Goal: Task Accomplishment & Management: Use online tool/utility

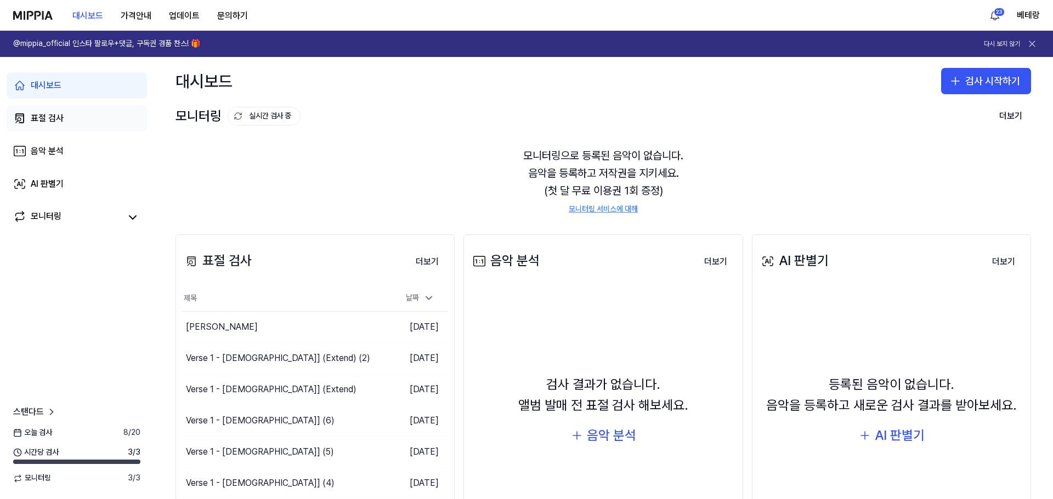
click at [38, 122] on div "표절 검사" at bounding box center [47, 118] width 33 height 13
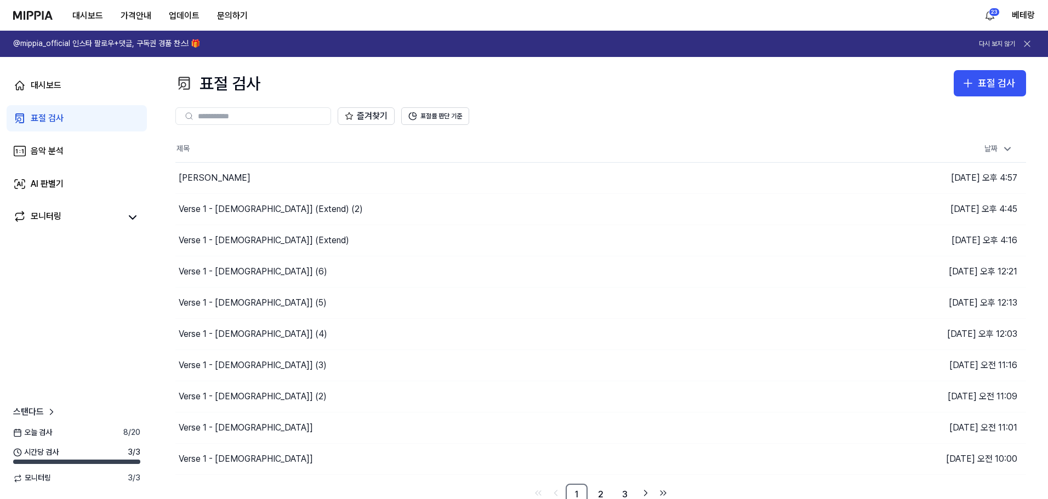
drag, startPoint x: 607, startPoint y: 12, endPoint x: 547, endPoint y: 5, distance: 60.7
click at [547, 5] on div "대시보드 가격안내 업데이트 문의하기 23 베테랑" at bounding box center [524, 15] width 1022 height 30
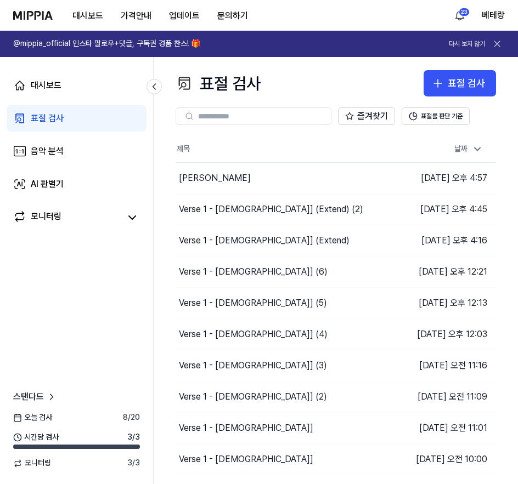
click at [41, 124] on div "표절 검사" at bounding box center [47, 118] width 33 height 13
click at [438, 86] on icon "button" at bounding box center [438, 83] width 0 height 8
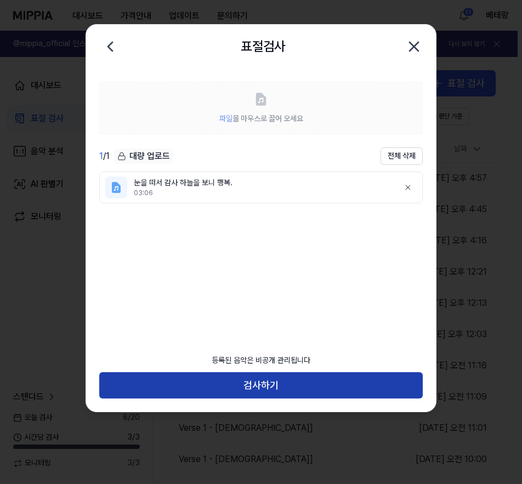
click at [258, 390] on button "검사하기" at bounding box center [260, 385] width 323 height 26
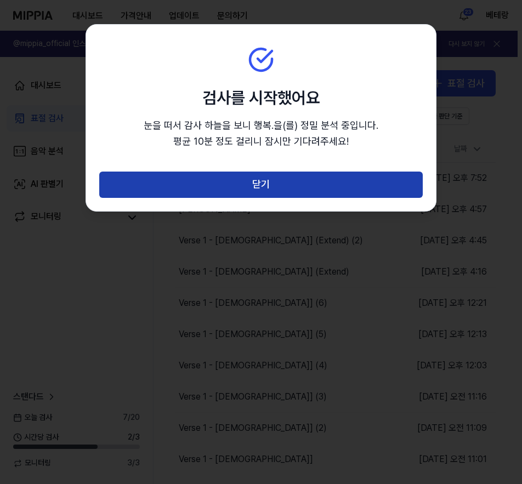
click at [263, 185] on button "닫기" at bounding box center [260, 185] width 323 height 26
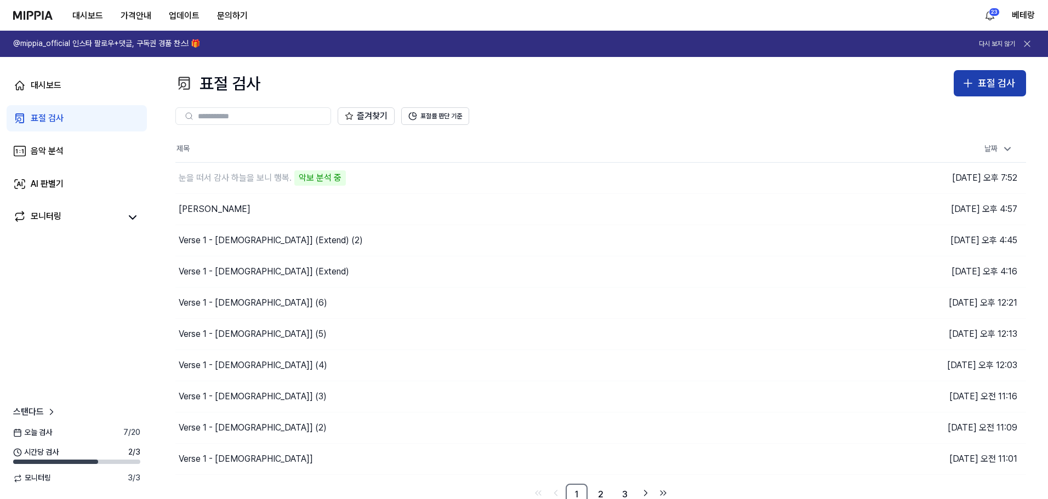
click at [967, 82] on icon "button" at bounding box center [968, 83] width 13 height 13
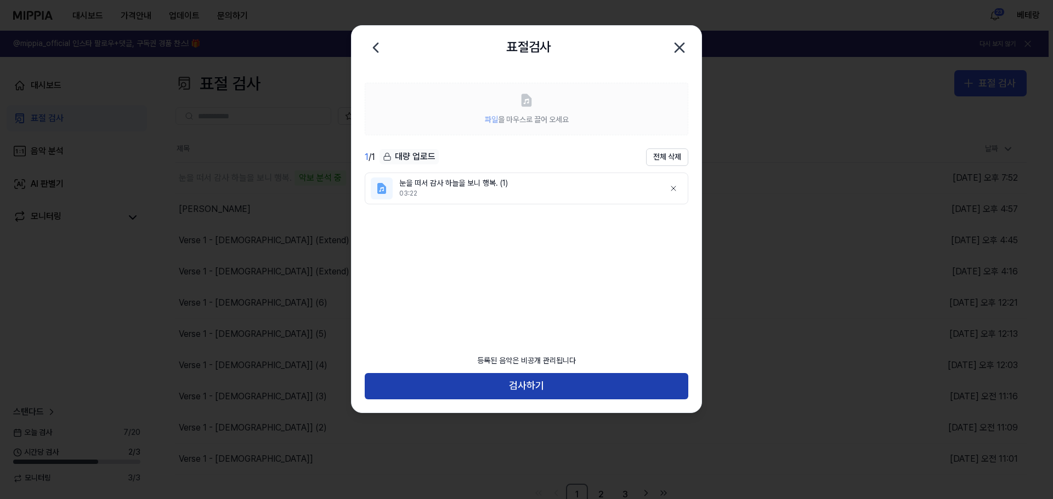
click at [522, 383] on button "검사하기" at bounding box center [526, 386] width 323 height 26
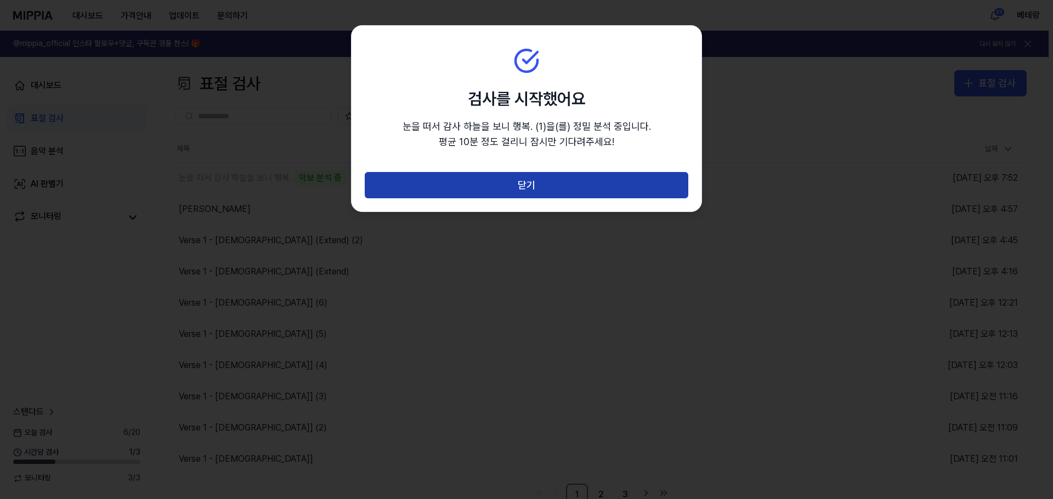
click at [527, 189] on button "닫기" at bounding box center [526, 185] width 323 height 26
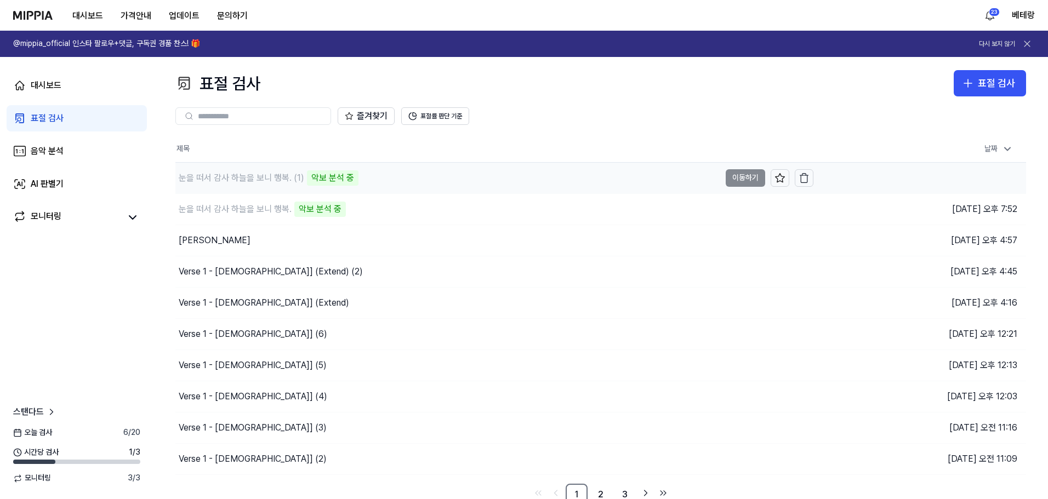
click at [746, 179] on td "눈을 떠서 감사 하늘을 보니 행복. (1) 악보 분석 중 이동하기" at bounding box center [494, 178] width 638 height 31
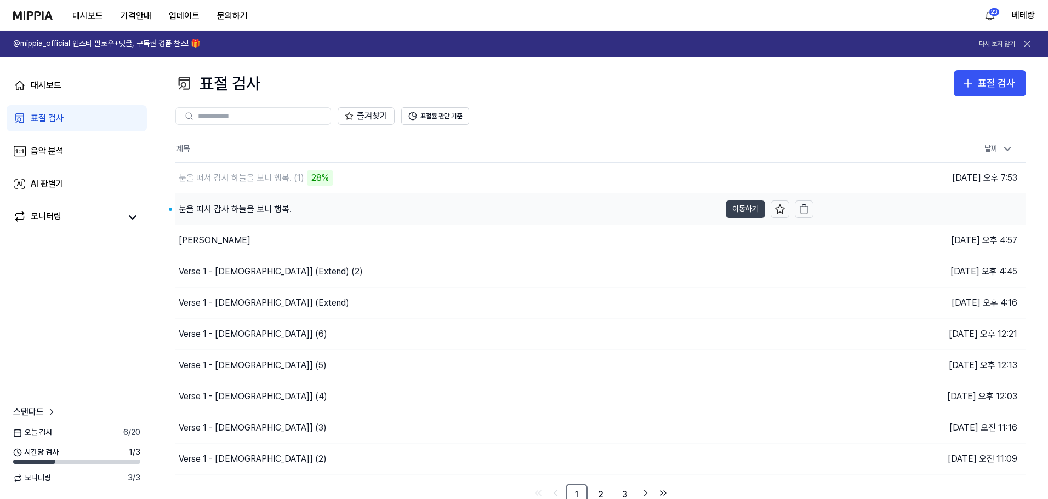
click at [747, 214] on button "이동하기" at bounding box center [745, 210] width 39 height 18
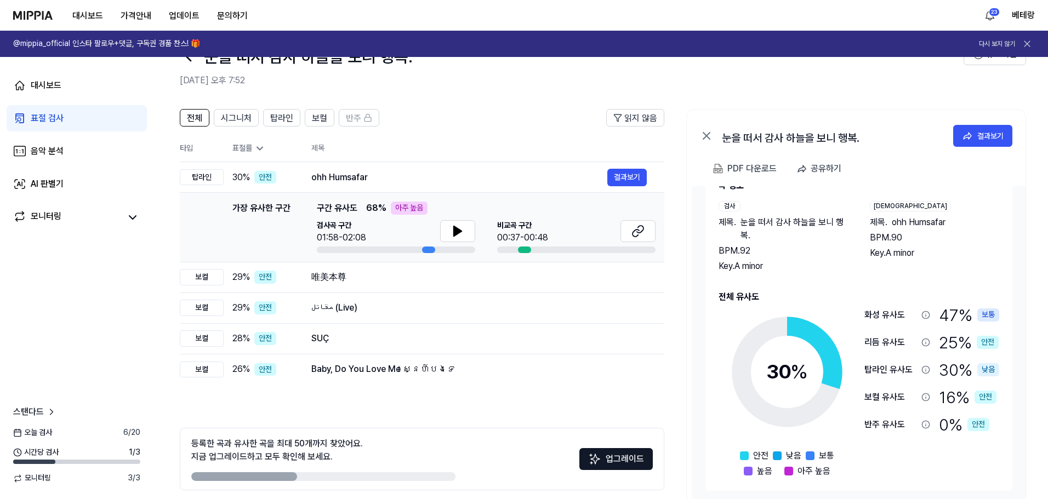
scroll to position [55, 0]
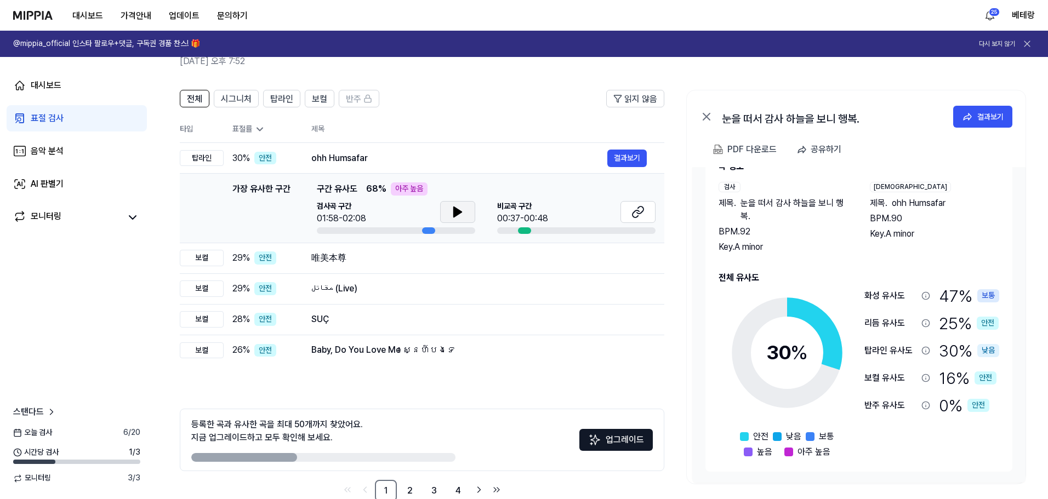
click at [455, 208] on icon at bounding box center [458, 212] width 8 height 10
click at [48, 120] on div "표절 검사" at bounding box center [47, 118] width 33 height 13
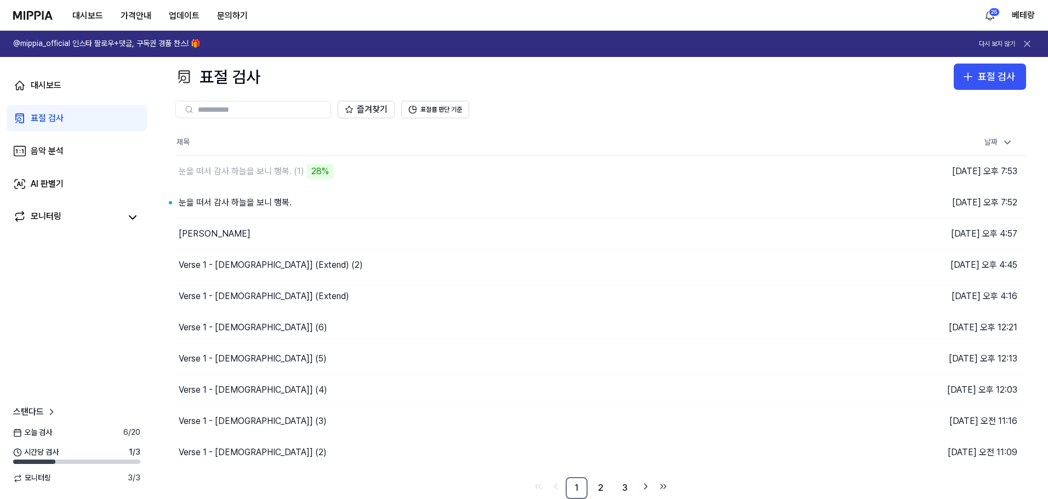
scroll to position [7, 0]
click at [743, 172] on button "이동하기" at bounding box center [745, 172] width 39 height 18
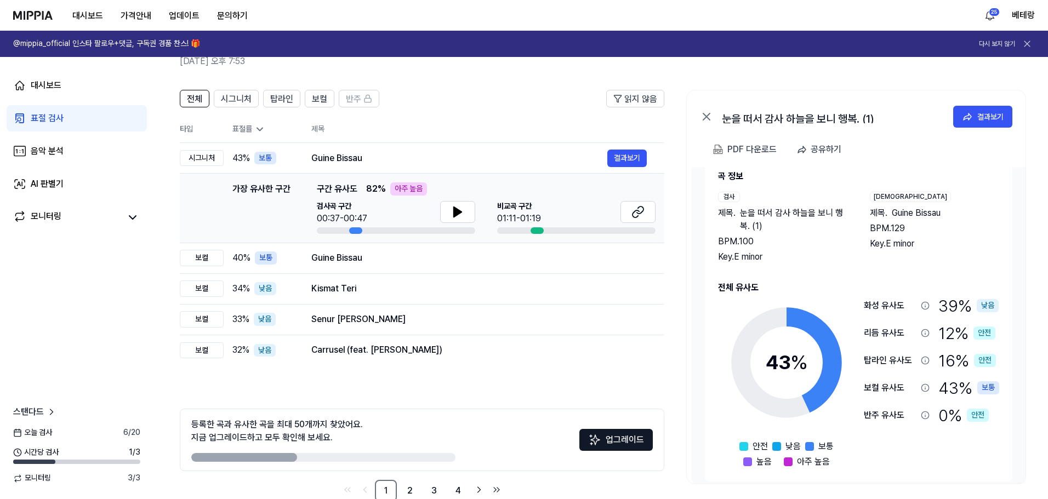
scroll to position [31, 0]
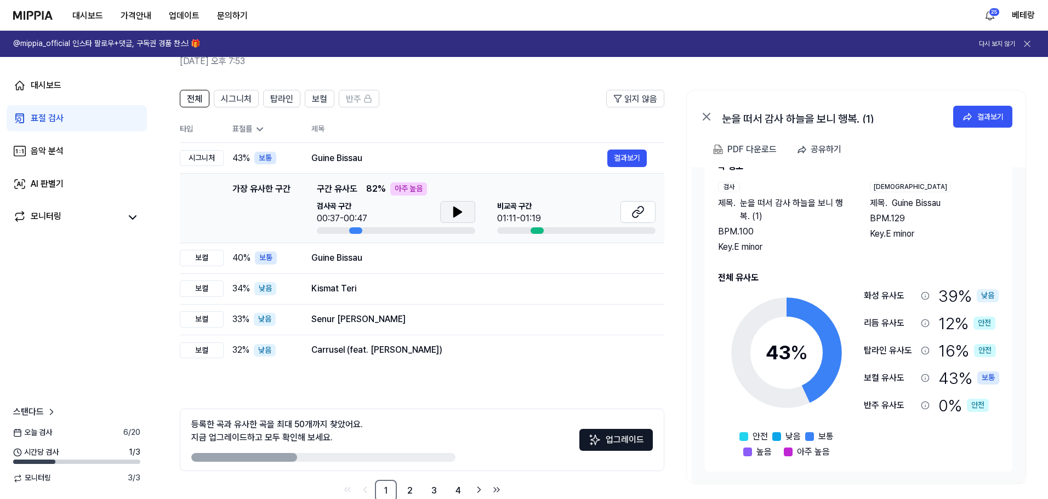
click at [458, 211] on icon at bounding box center [458, 212] width 8 height 10
click at [459, 211] on icon at bounding box center [458, 212] width 8 height 10
click at [38, 118] on div "표절 검사" at bounding box center [47, 118] width 33 height 13
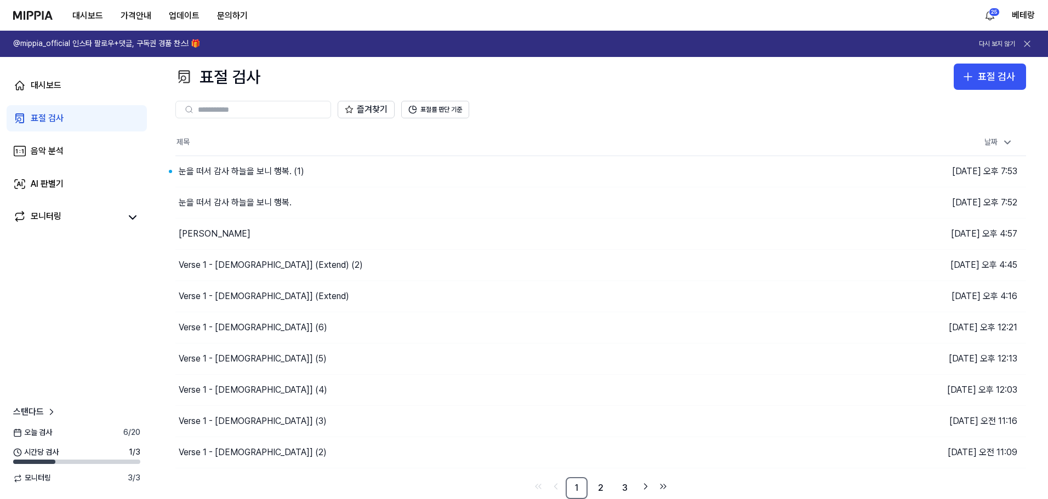
scroll to position [7, 0]
click at [741, 203] on button "이동하기" at bounding box center [745, 203] width 39 height 18
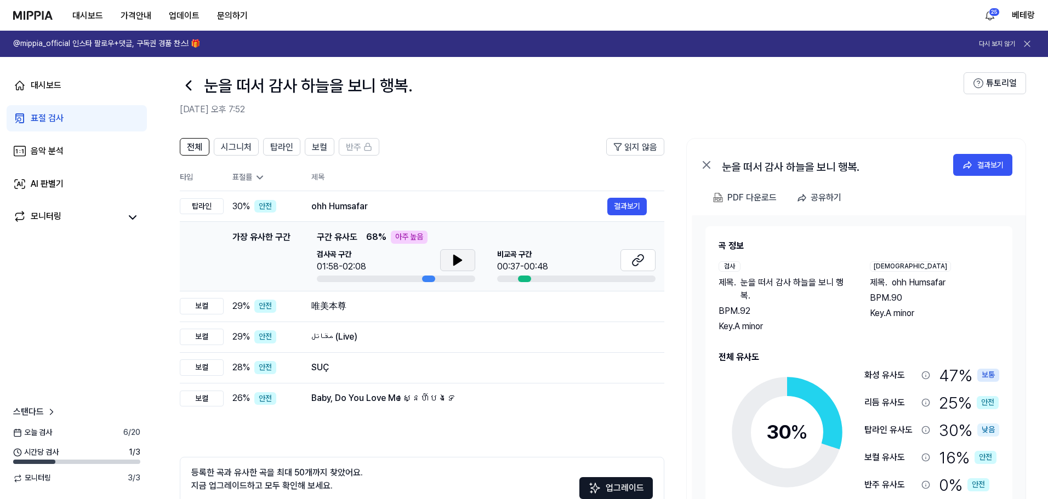
click at [458, 258] on icon at bounding box center [458, 260] width 8 height 10
click at [453, 259] on icon at bounding box center [457, 260] width 13 height 13
click at [460, 260] on icon at bounding box center [458, 260] width 8 height 10
click at [458, 260] on icon at bounding box center [458, 260] width 8 height 10
click at [452, 260] on icon at bounding box center [457, 260] width 13 height 13
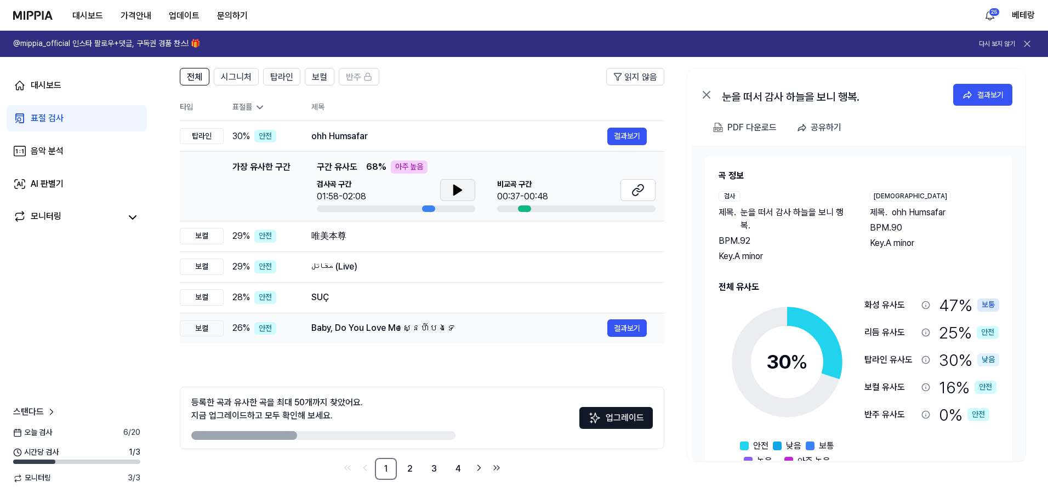
scroll to position [79, 0]
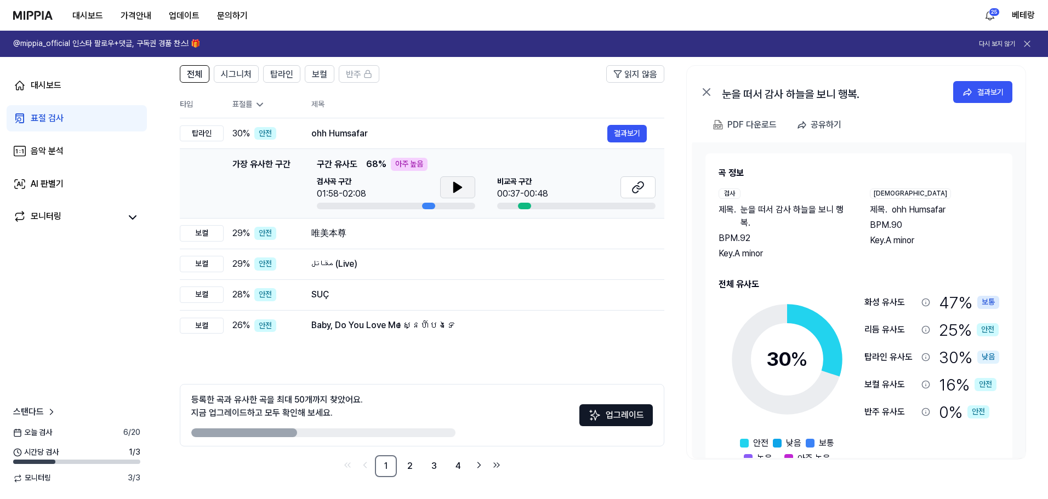
click at [456, 183] on icon at bounding box center [457, 187] width 13 height 13
click at [457, 186] on icon at bounding box center [458, 188] width 8 height 10
click at [456, 190] on icon at bounding box center [458, 188] width 8 height 10
click at [595, 412] on img at bounding box center [594, 415] width 13 height 13
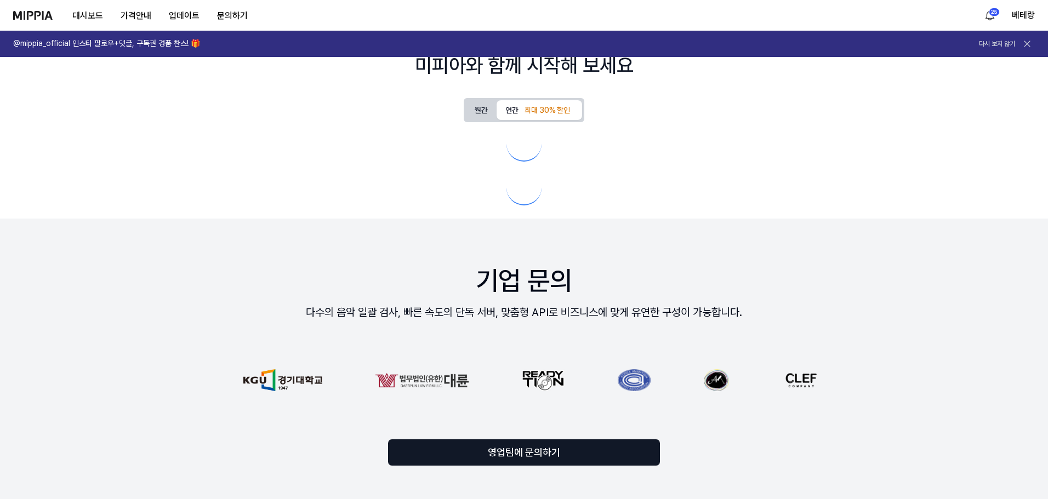
scroll to position [0, 0]
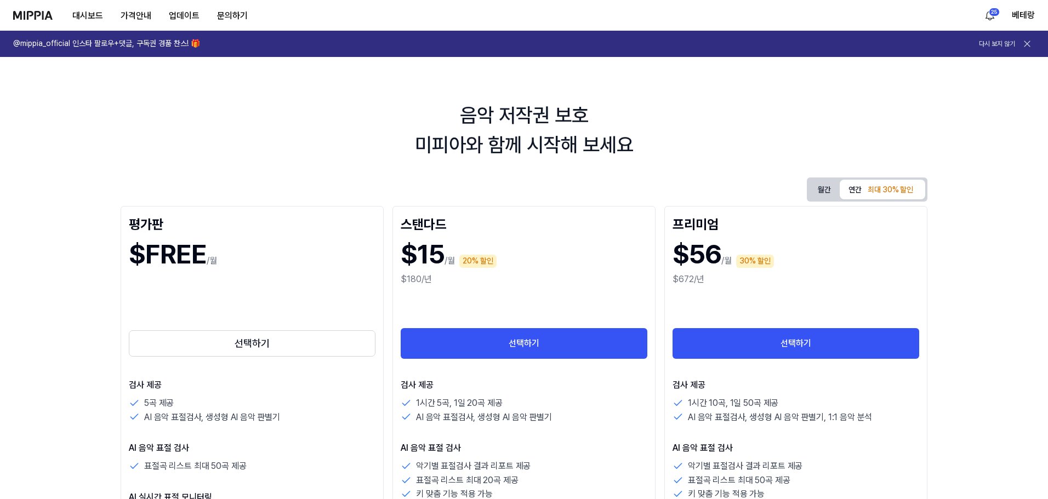
click at [28, 19] on img at bounding box center [32, 15] width 39 height 9
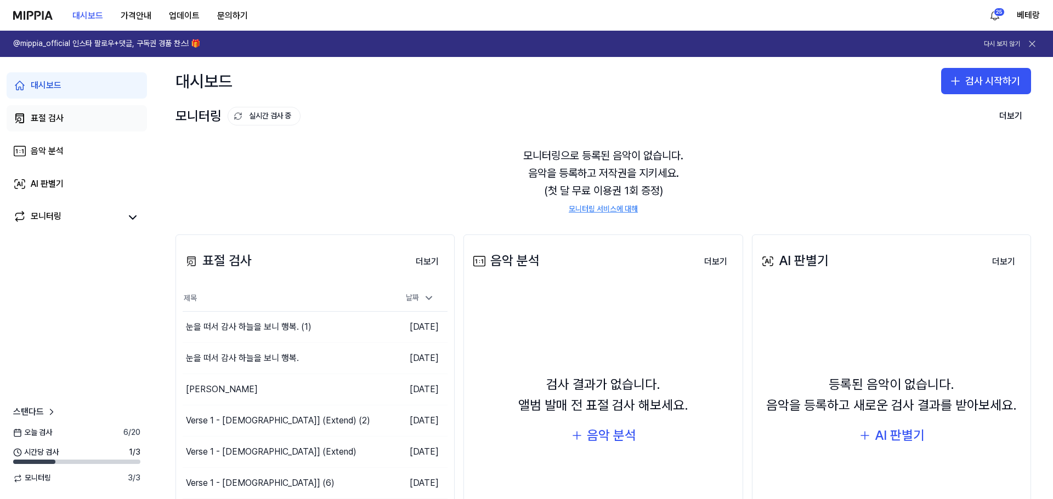
click at [34, 116] on div "표절 검사" at bounding box center [47, 118] width 33 height 13
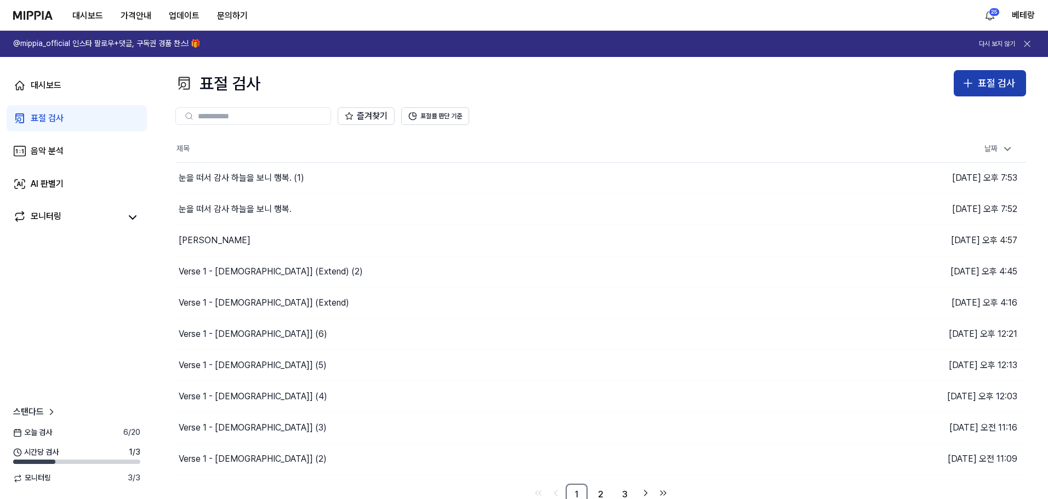
click at [968, 80] on icon "button" at bounding box center [968, 83] width 13 height 13
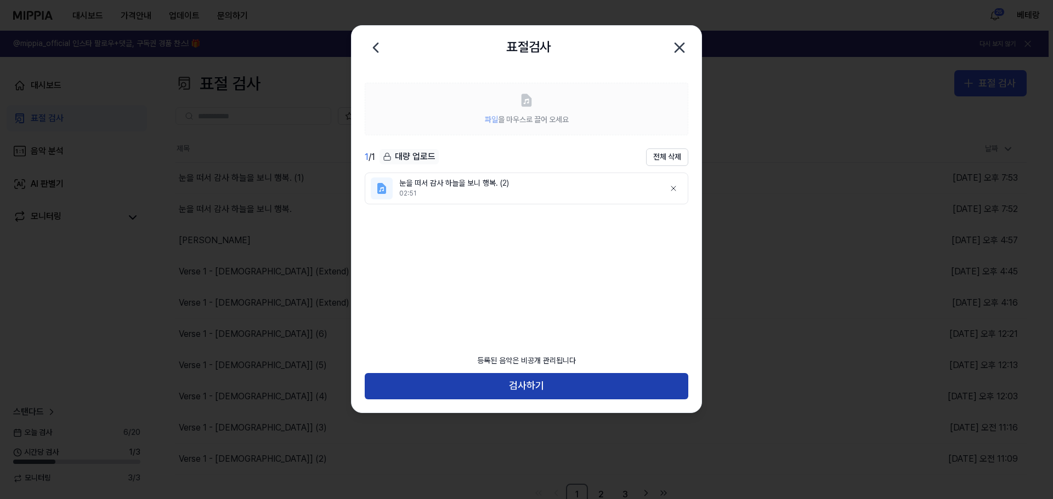
click at [525, 390] on button "검사하기" at bounding box center [526, 386] width 323 height 26
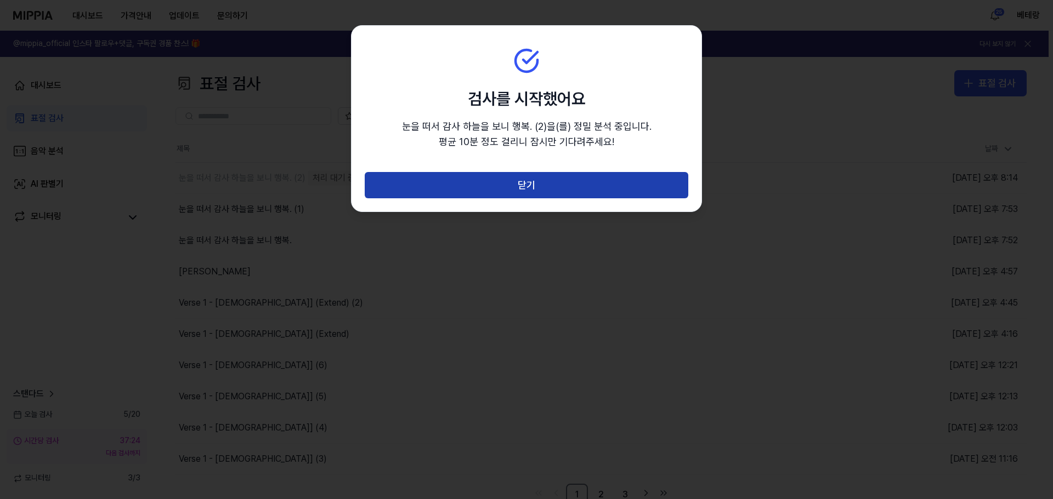
click at [526, 191] on button "닫기" at bounding box center [526, 185] width 323 height 26
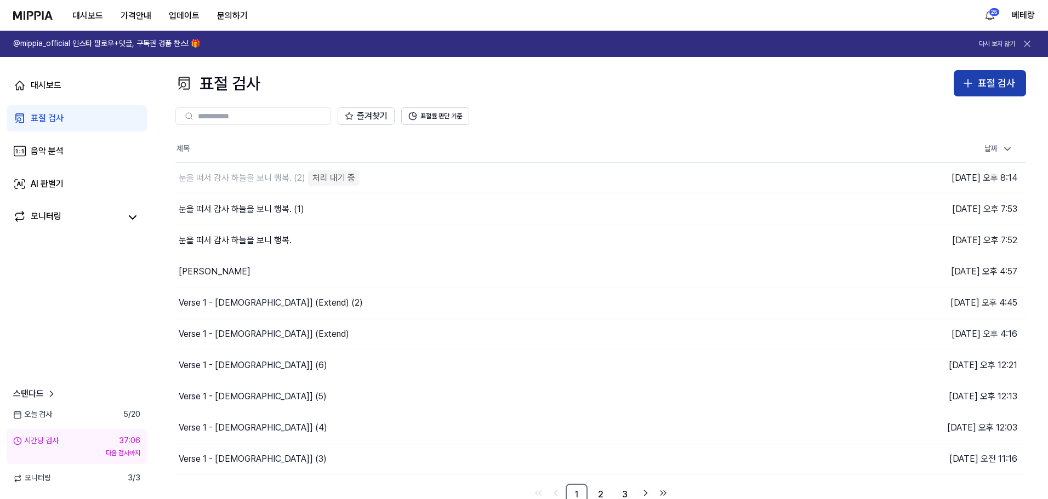
click at [970, 83] on icon "button" at bounding box center [968, 83] width 8 height 0
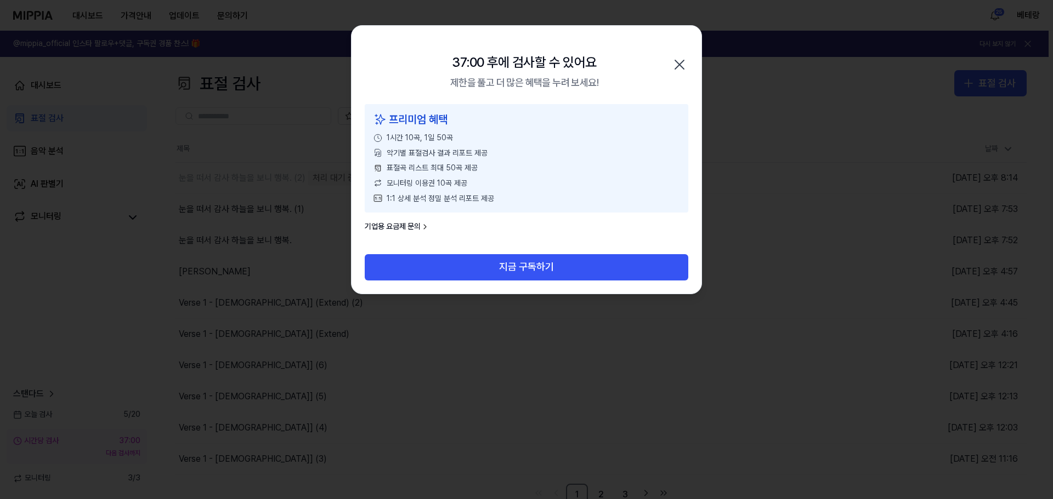
click at [682, 64] on icon "button" at bounding box center [680, 65] width 18 height 18
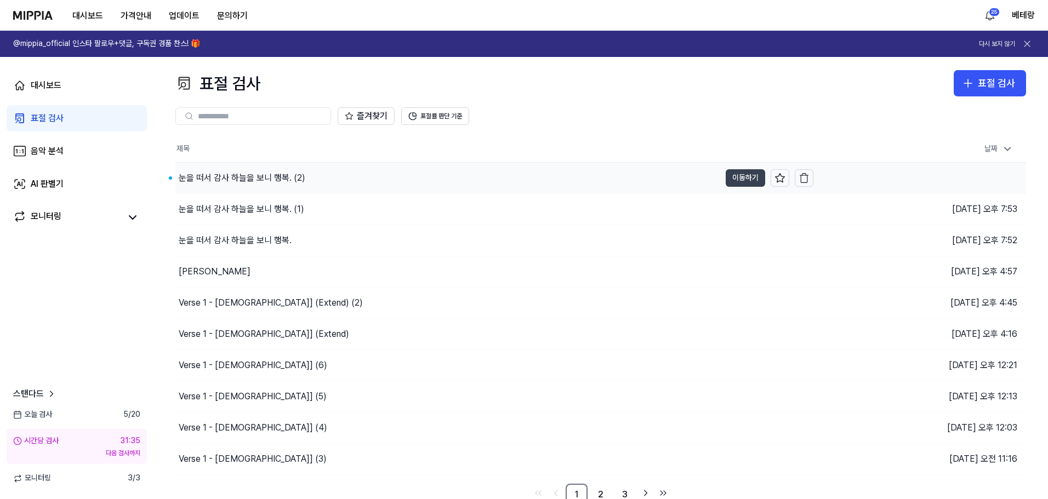
click at [737, 175] on button "이동하기" at bounding box center [745, 178] width 39 height 18
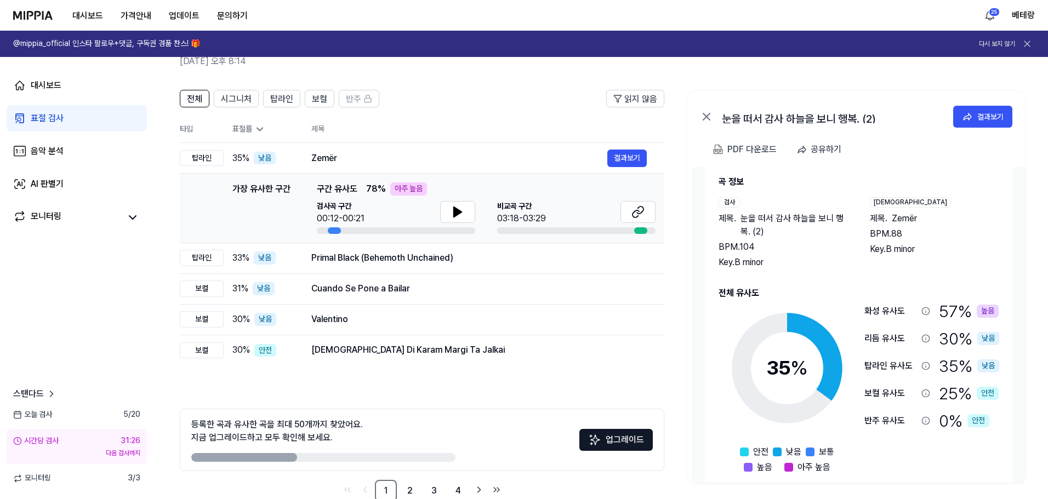
scroll to position [31, 0]
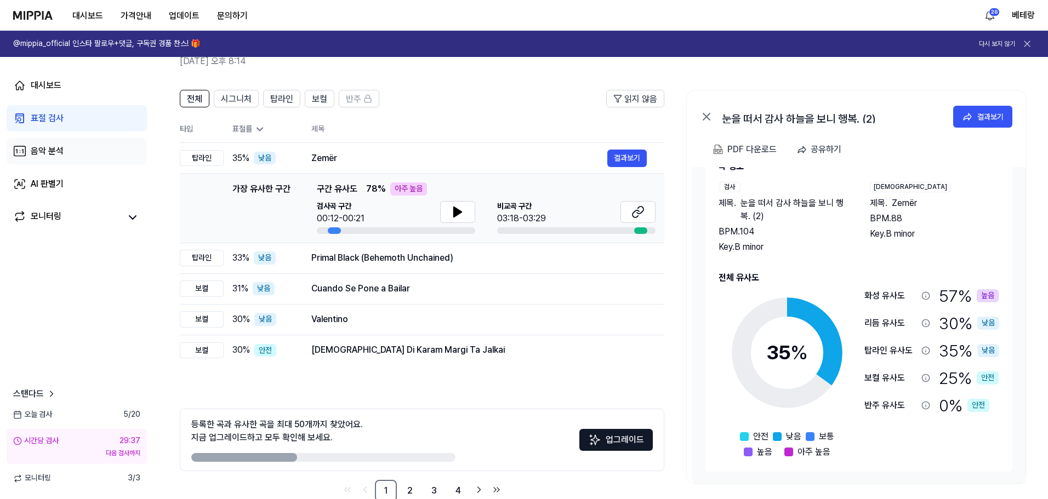
click at [45, 153] on div "음악 분석" at bounding box center [47, 151] width 33 height 13
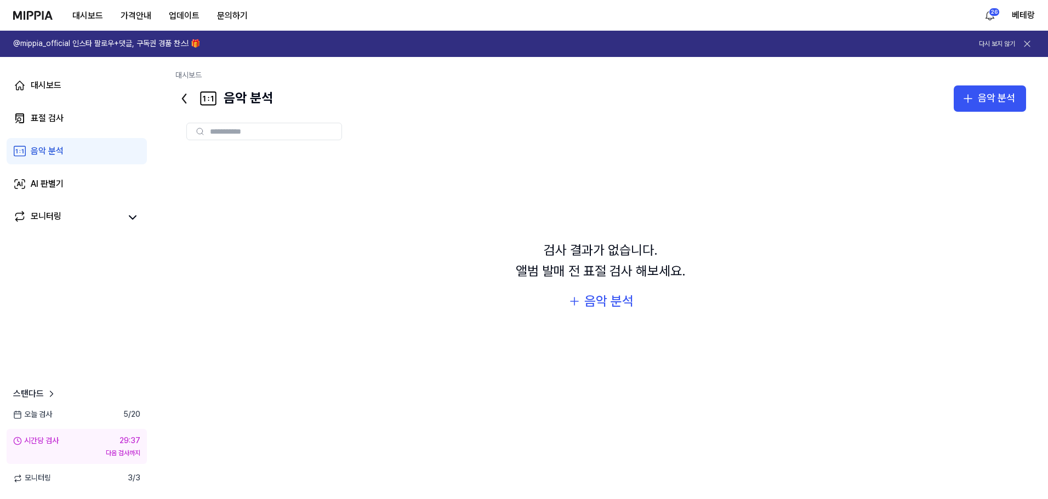
scroll to position [0, 0]
click at [47, 114] on div "표절 검사" at bounding box center [47, 118] width 33 height 13
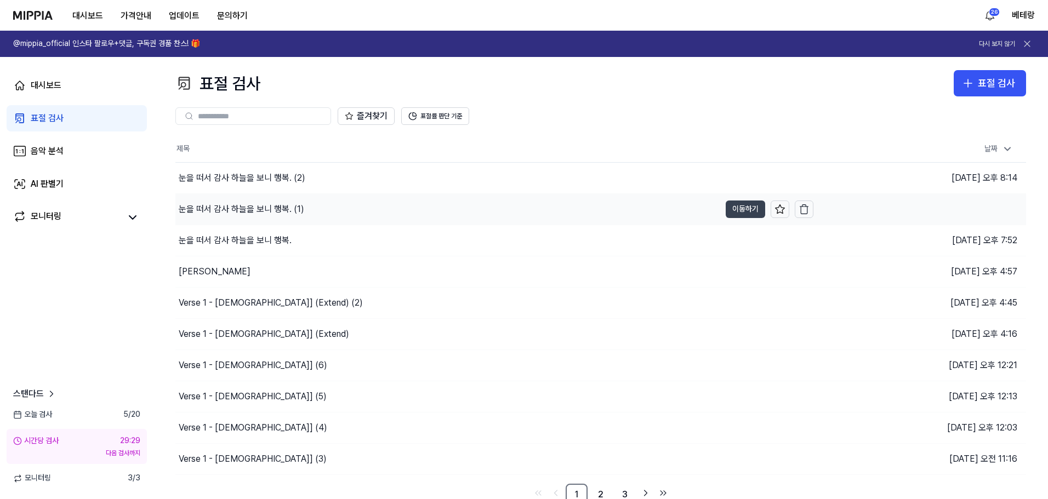
click at [748, 210] on button "이동하기" at bounding box center [745, 210] width 39 height 18
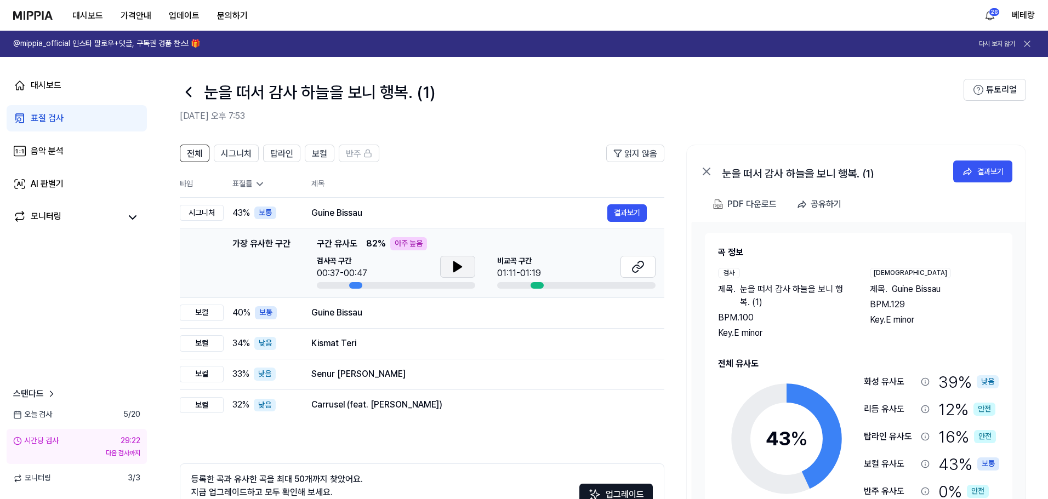
click at [462, 268] on icon at bounding box center [457, 266] width 13 height 13
click at [455, 263] on icon at bounding box center [458, 267] width 8 height 10
click at [456, 263] on icon at bounding box center [456, 267] width 2 height 9
click at [46, 149] on div "음악 분석" at bounding box center [47, 151] width 33 height 13
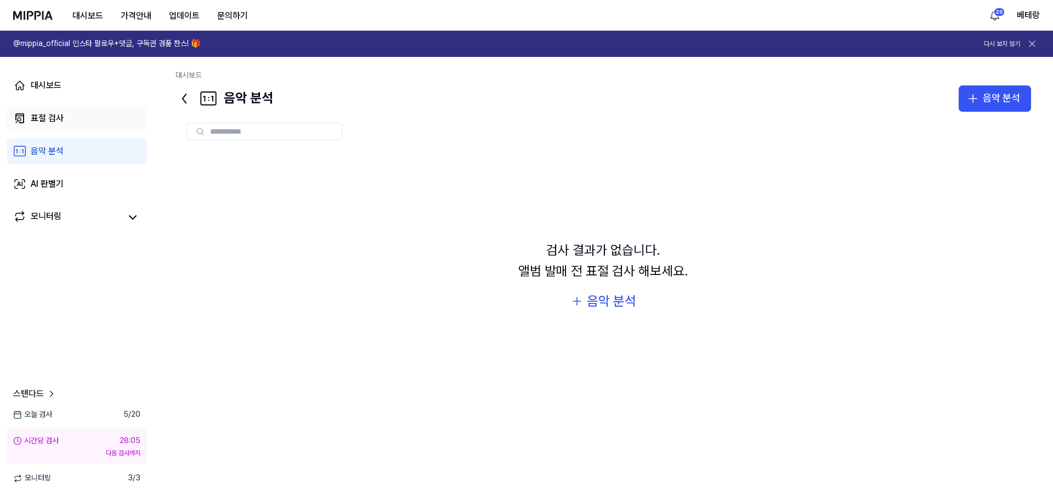
click at [37, 121] on div "표절 검사" at bounding box center [47, 118] width 33 height 13
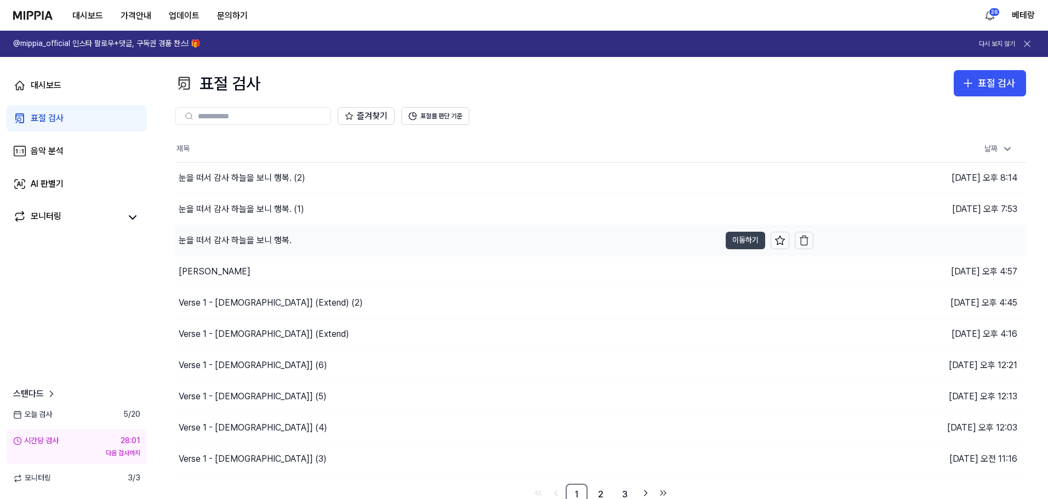
click at [745, 237] on button "이동하기" at bounding box center [745, 241] width 39 height 18
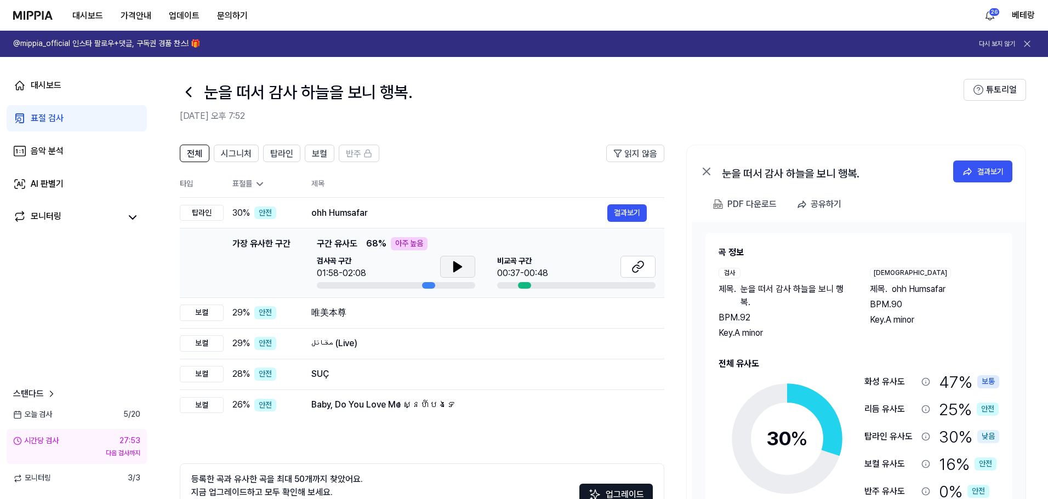
click at [461, 264] on icon at bounding box center [457, 266] width 13 height 13
click at [456, 269] on icon at bounding box center [456, 267] width 2 height 9
click at [469, 266] on button at bounding box center [457, 267] width 35 height 22
click at [461, 268] on icon at bounding box center [460, 267] width 2 height 9
click at [29, 120] on link "표절 검사" at bounding box center [77, 118] width 140 height 26
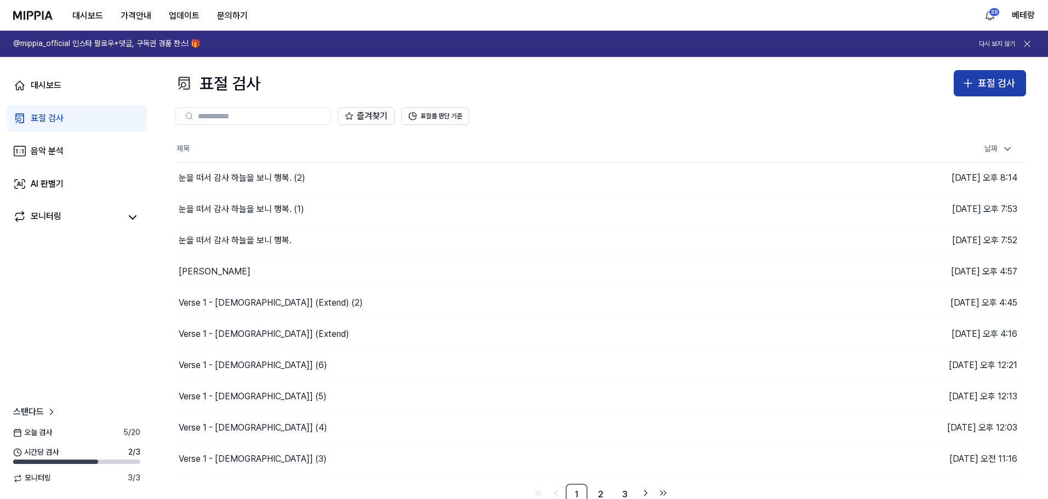
click at [968, 82] on icon "button" at bounding box center [968, 83] width 0 height 8
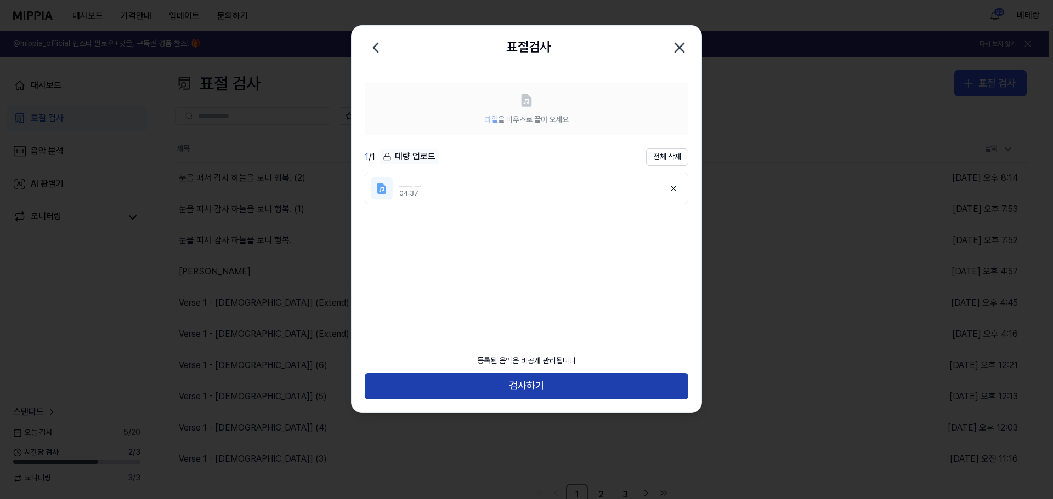
click at [528, 392] on button "검사하기" at bounding box center [526, 386] width 323 height 26
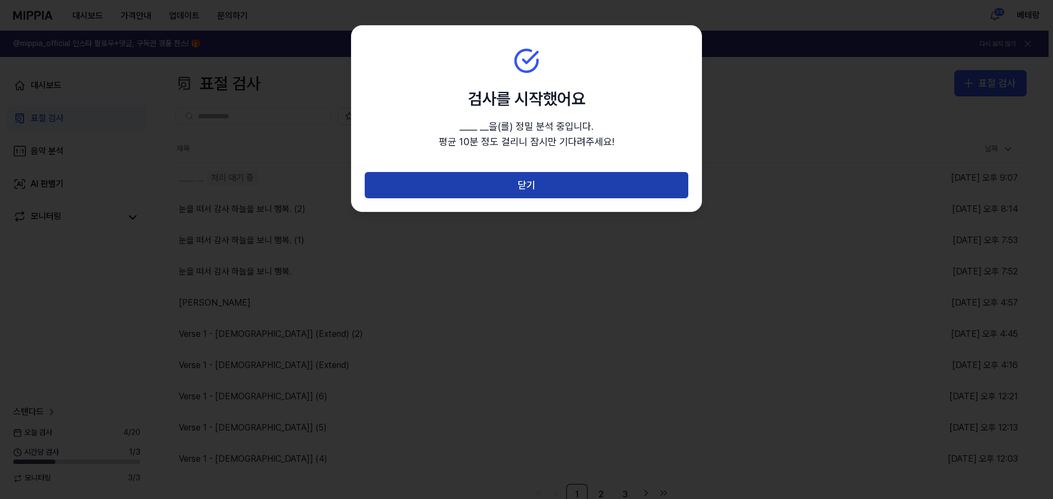
click at [527, 188] on button "닫기" at bounding box center [526, 185] width 323 height 26
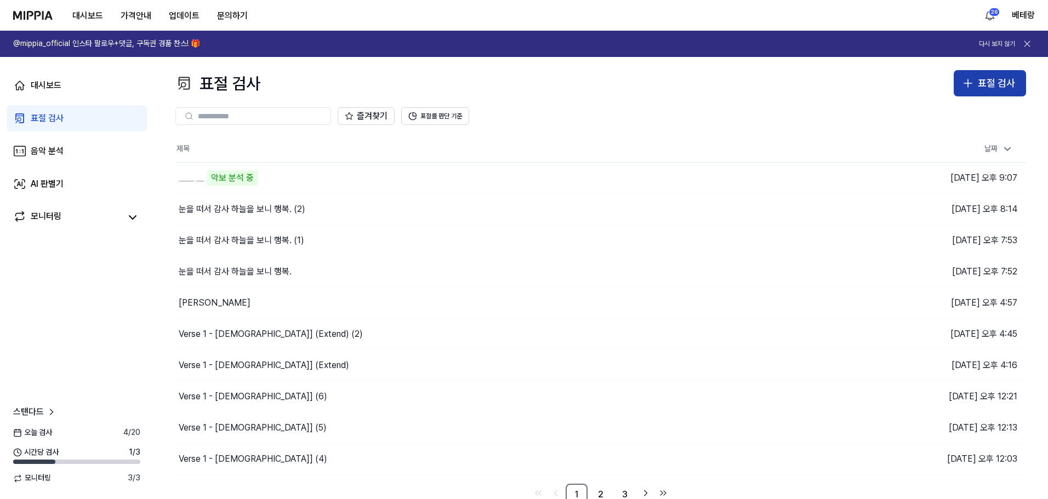
click at [968, 80] on icon "button" at bounding box center [968, 83] width 0 height 8
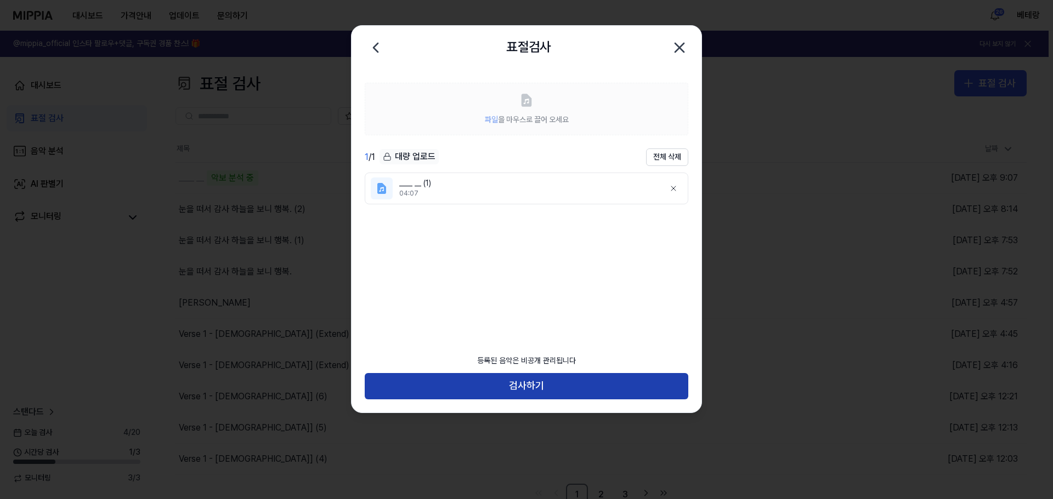
click at [528, 387] on button "검사하기" at bounding box center [526, 386] width 323 height 26
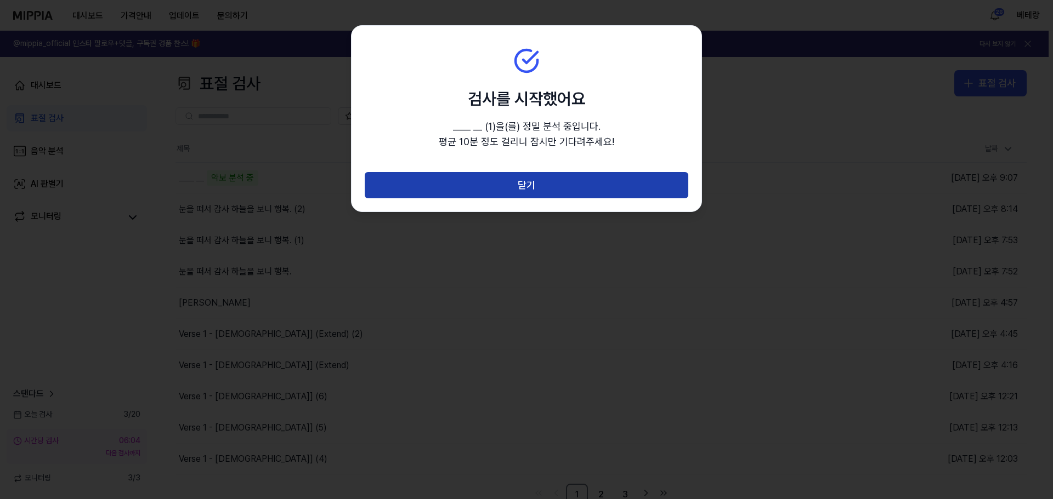
click at [525, 185] on button "닫기" at bounding box center [526, 185] width 323 height 26
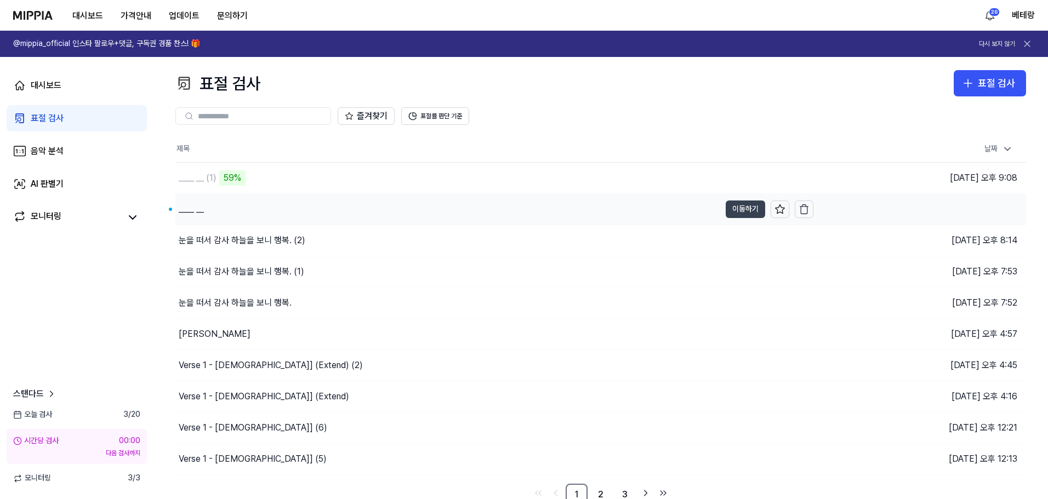
click at [743, 211] on button "이동하기" at bounding box center [745, 210] width 39 height 18
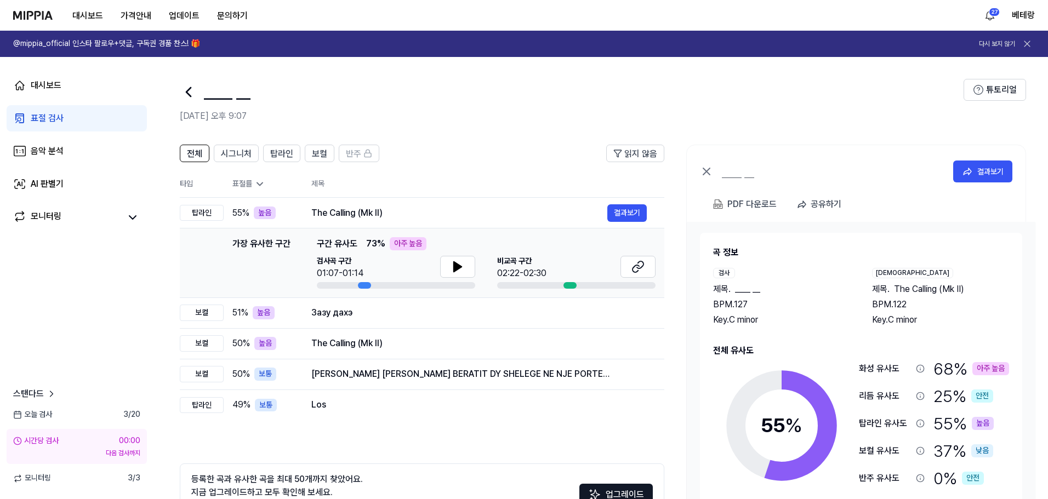
click at [42, 120] on div "표절 검사" at bounding box center [47, 118] width 33 height 13
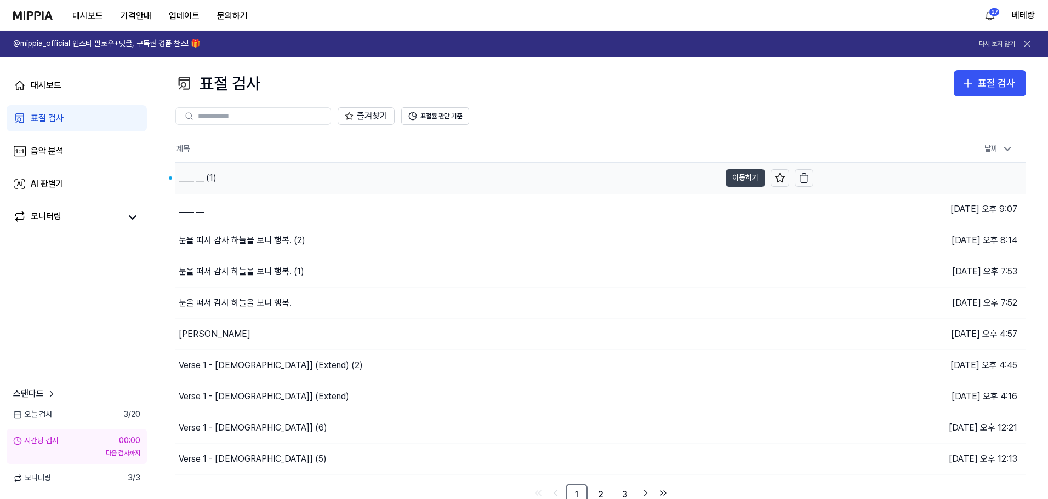
click at [752, 183] on button "이동하기" at bounding box center [745, 178] width 39 height 18
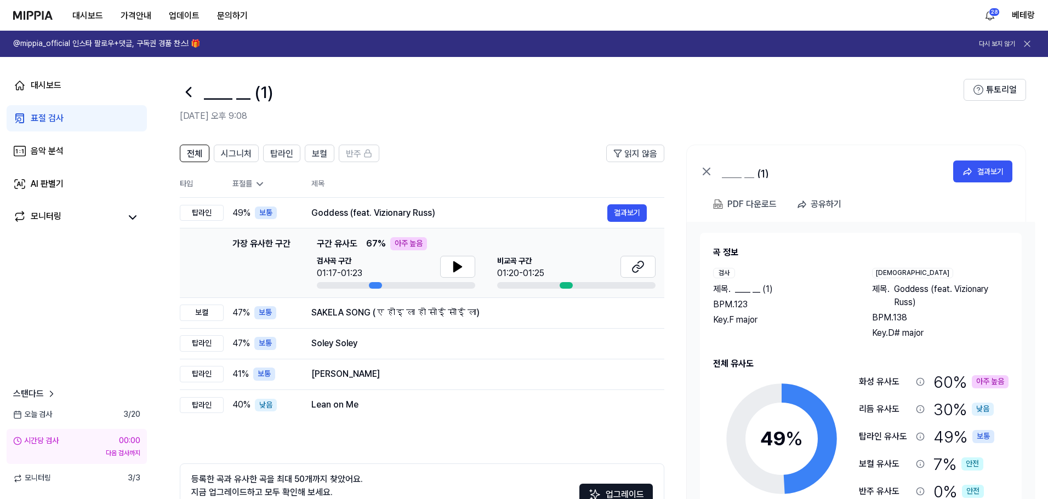
click at [36, 117] on div "표절 검사" at bounding box center [47, 118] width 33 height 13
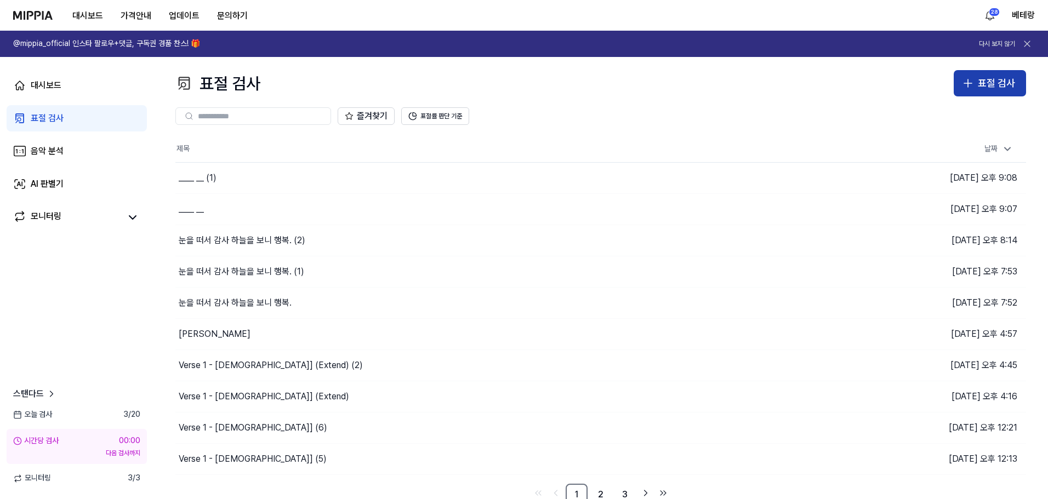
click at [970, 83] on icon "button" at bounding box center [968, 83] width 8 height 0
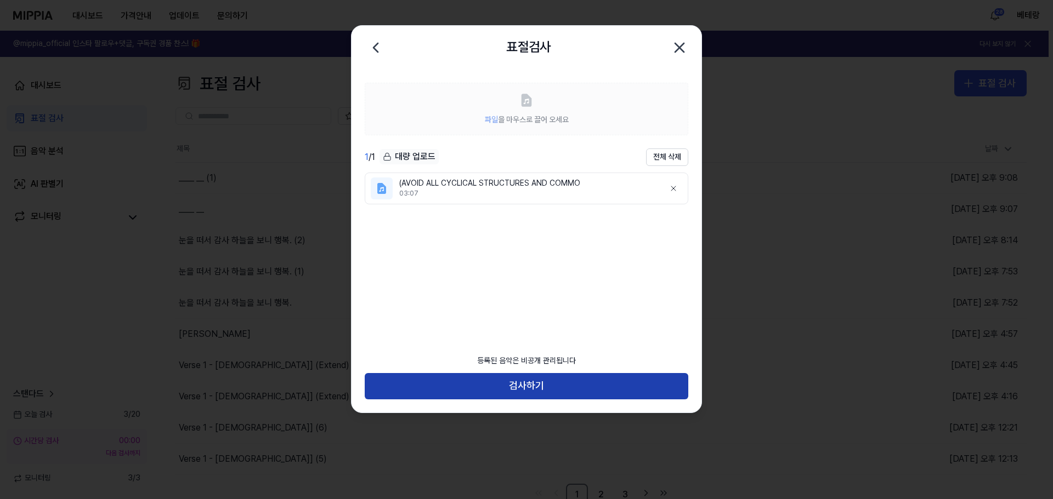
click at [527, 390] on button "검사하기" at bounding box center [526, 386] width 323 height 26
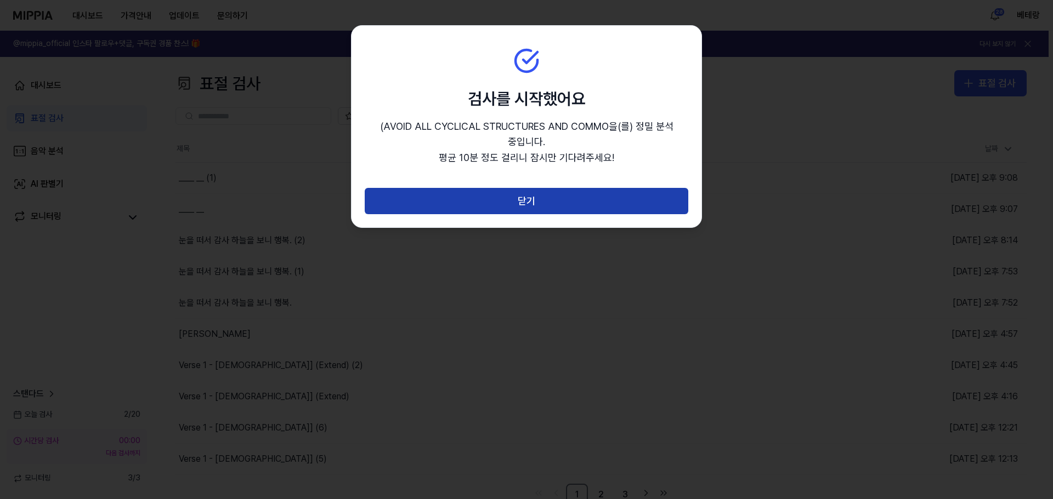
click at [524, 201] on button "닫기" at bounding box center [526, 201] width 323 height 26
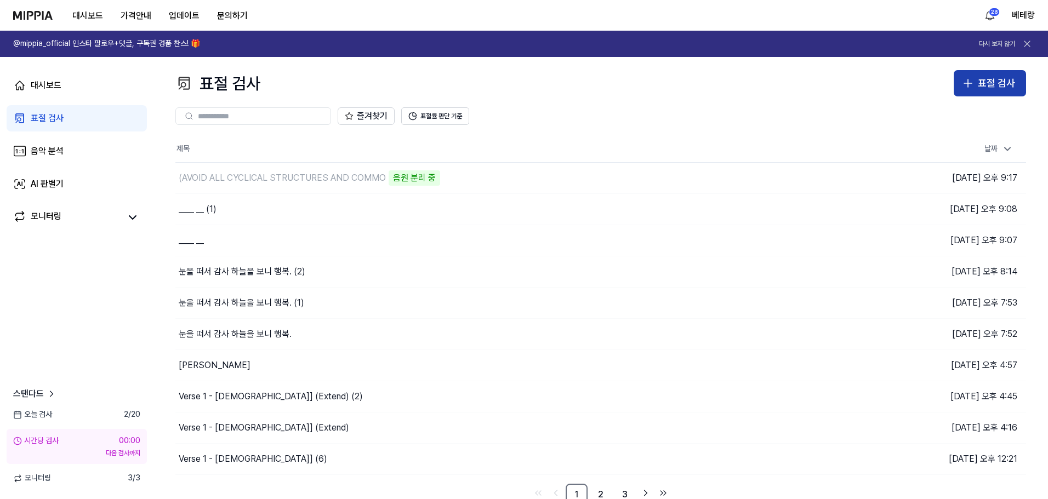
click at [968, 82] on icon "button" at bounding box center [968, 83] width 13 height 13
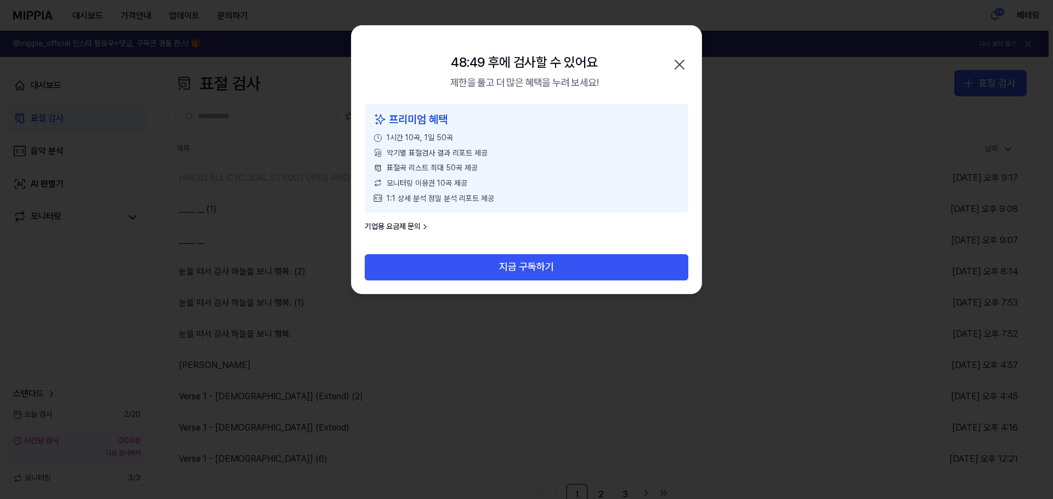
click at [676, 63] on icon "button" at bounding box center [680, 65] width 18 height 18
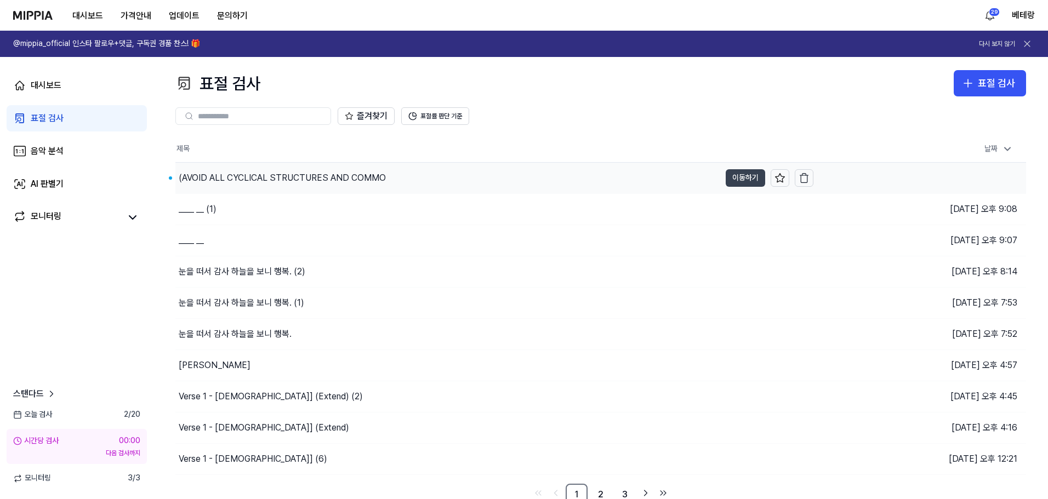
click at [739, 178] on button "이동하기" at bounding box center [745, 178] width 39 height 18
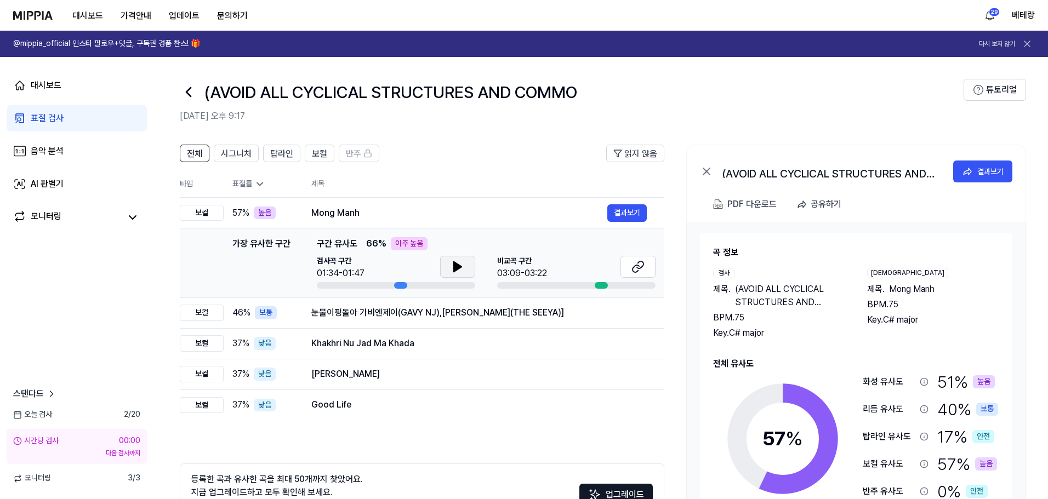
click at [454, 269] on icon at bounding box center [458, 267] width 8 height 10
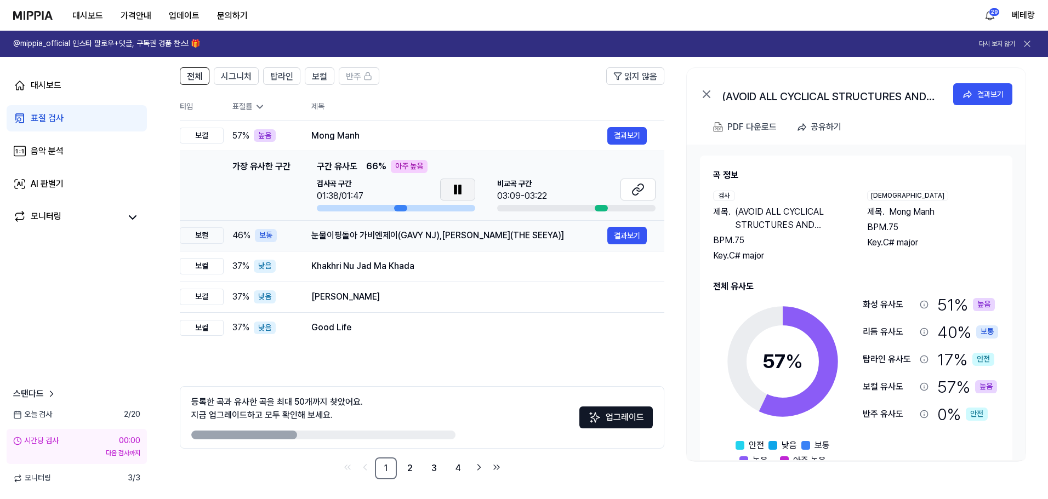
scroll to position [79, 0]
